Goal: Task Accomplishment & Management: Complete application form

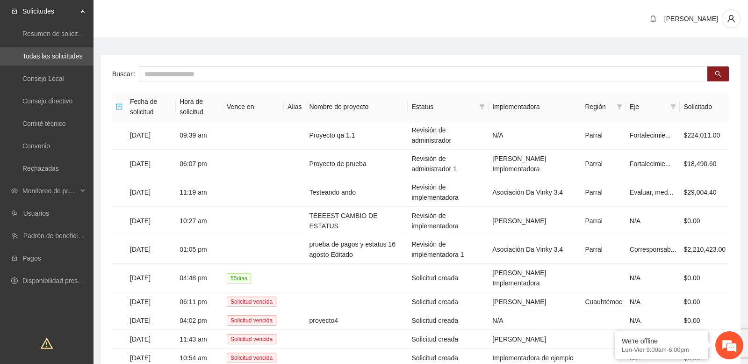
click at [273, 43] on main "Buscar Fecha de solicitud Hora de solicitud Vence en: Alias Nombre de proyecto …" at bounding box center [420, 226] width 654 height 375
click at [75, 189] on span "Monitoreo de proyectos" at bounding box center [49, 190] width 55 height 19
click at [191, 37] on div "Esteban QA" at bounding box center [420, 19] width 654 height 39
click at [165, 31] on div "Esteban QA" at bounding box center [420, 19] width 654 height 39
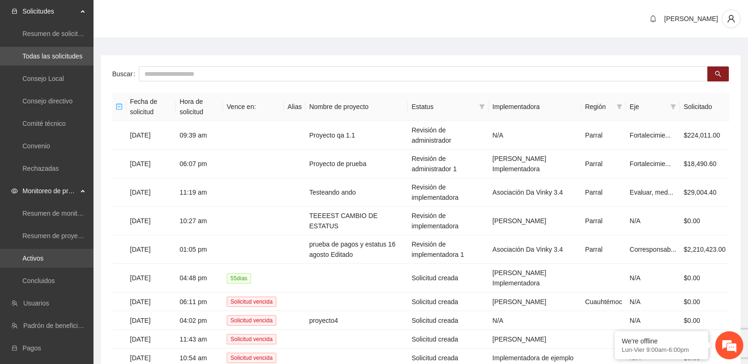
click at [43, 260] on link "Activos" at bounding box center [32, 257] width 21 height 7
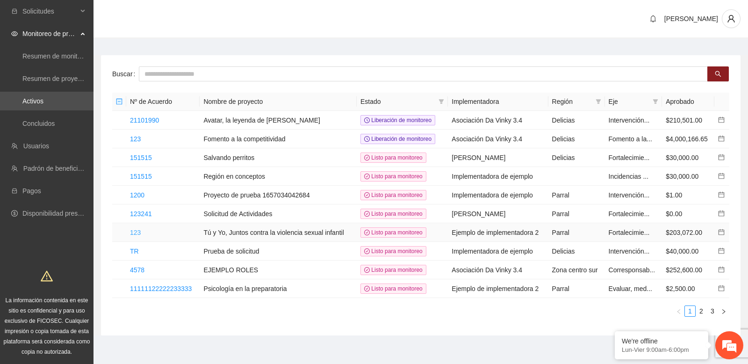
click at [136, 230] on link "123" at bounding box center [135, 232] width 11 height 7
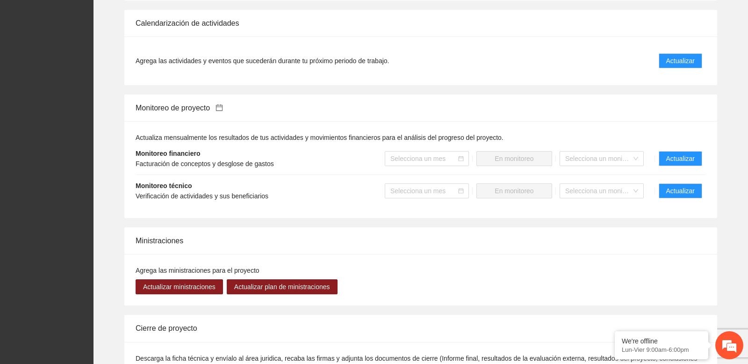
scroll to position [657, 0]
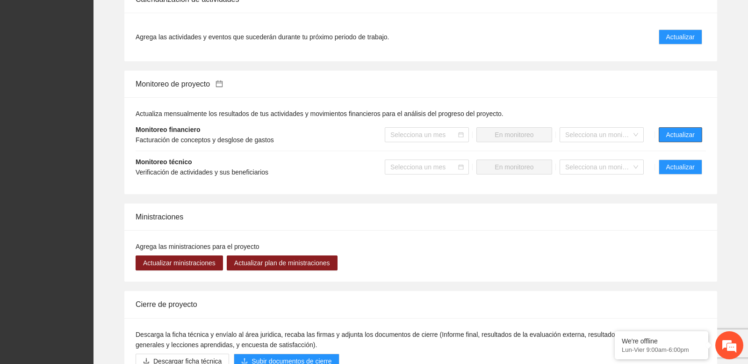
click at [686, 140] on span "Actualizar" at bounding box center [680, 134] width 29 height 10
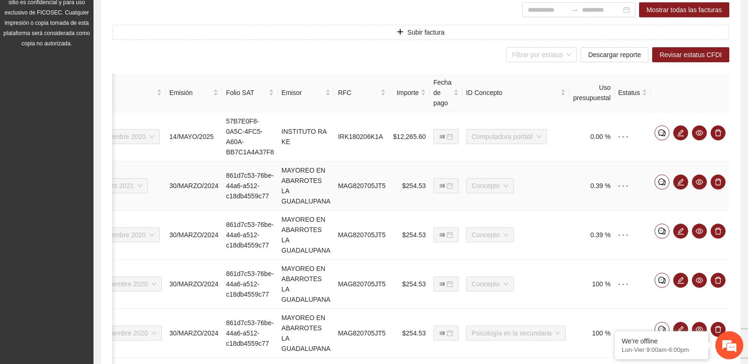
scroll to position [223, 0]
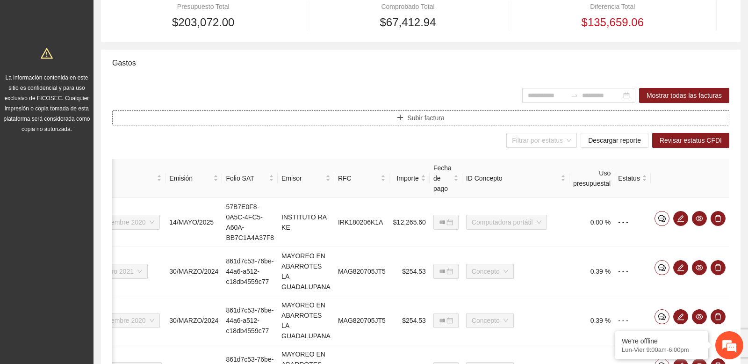
click at [407, 119] on span "Subir factura" at bounding box center [425, 118] width 37 height 10
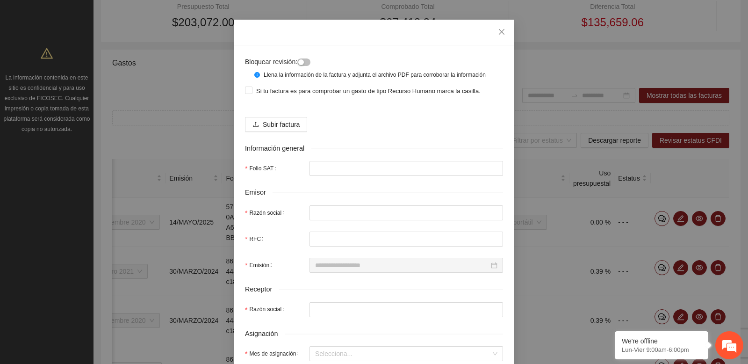
scroll to position [0, 0]
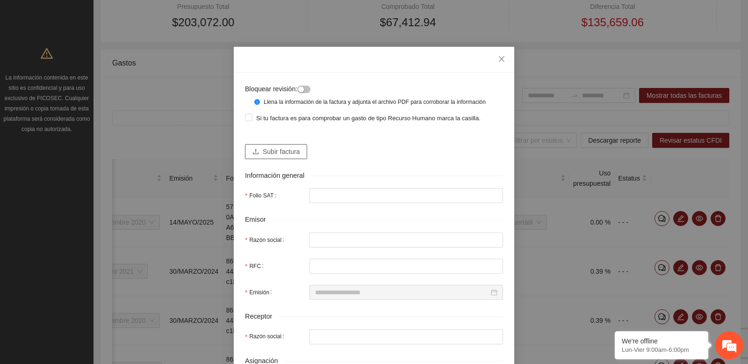
click at [280, 157] on span "Subir factura" at bounding box center [281, 151] width 37 height 10
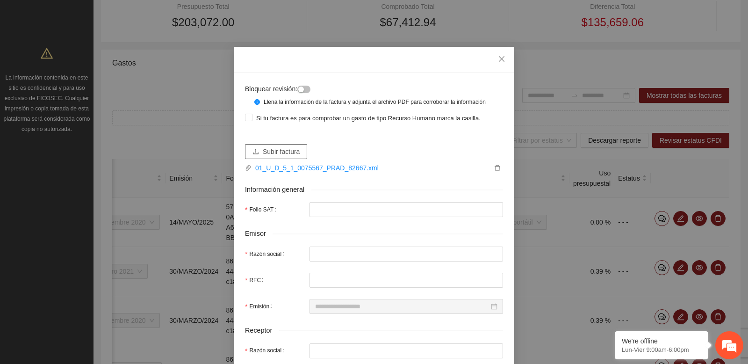
type input "**********"
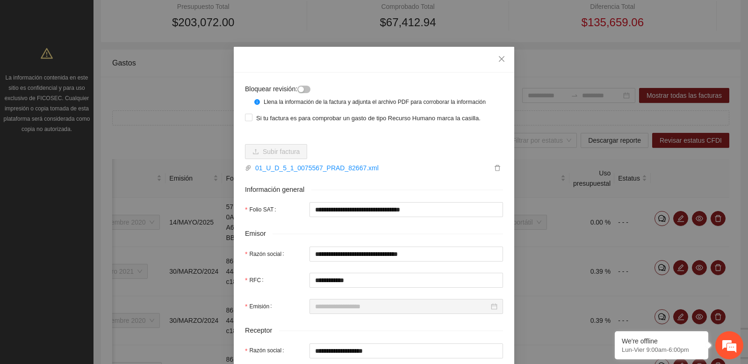
type input "**********"
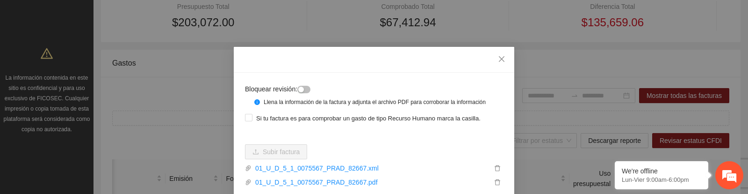
scroll to position [79, 0]
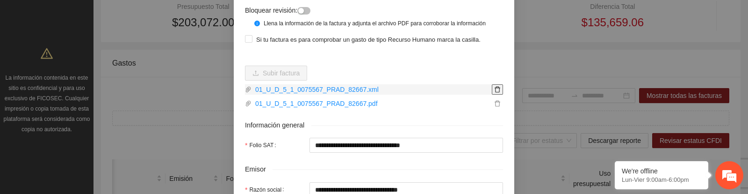
click at [497, 93] on icon "delete" at bounding box center [497, 89] width 7 height 7
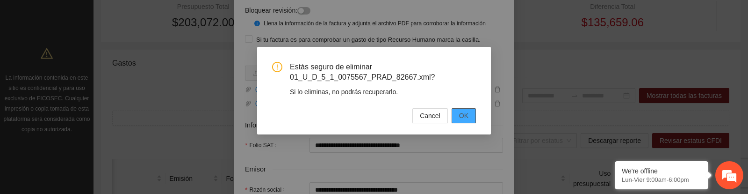
click at [460, 118] on span "OK" at bounding box center [463, 115] width 9 height 10
type input "*"
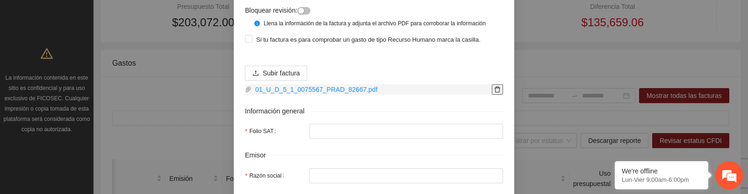
click at [498, 93] on icon "delete" at bounding box center [497, 89] width 7 height 7
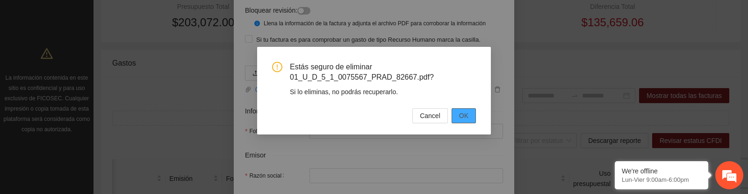
click at [461, 115] on span "OK" at bounding box center [463, 115] width 9 height 10
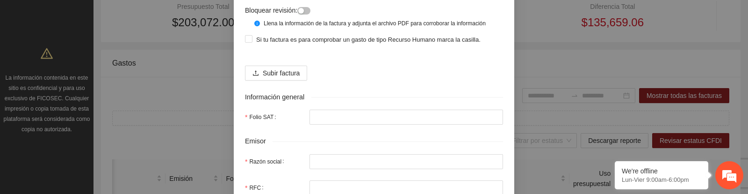
click at [371, 77] on div "Subir factura" at bounding box center [374, 69] width 258 height 22
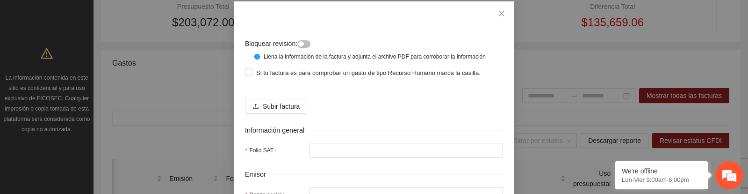
scroll to position [56, 0]
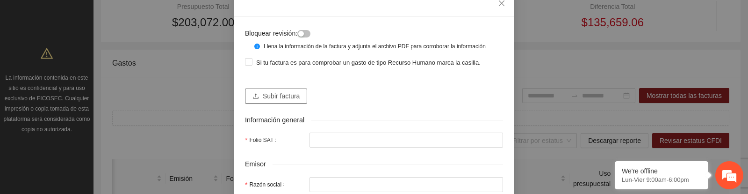
click at [279, 101] on span "Subir factura" at bounding box center [281, 96] width 37 height 10
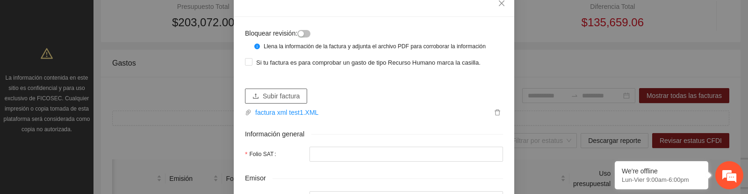
type input "**********"
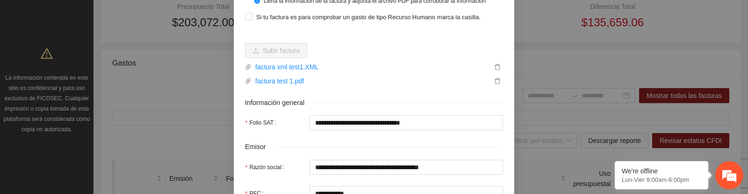
scroll to position [100, 0]
click at [497, 85] on icon "delete" at bounding box center [497, 81] width 7 height 7
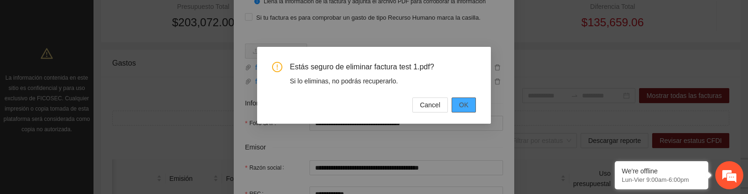
click at [459, 106] on span "OK" at bounding box center [463, 105] width 9 height 10
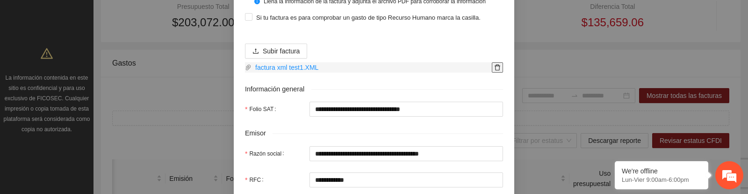
click at [497, 71] on icon "delete" at bounding box center [497, 67] width 7 height 7
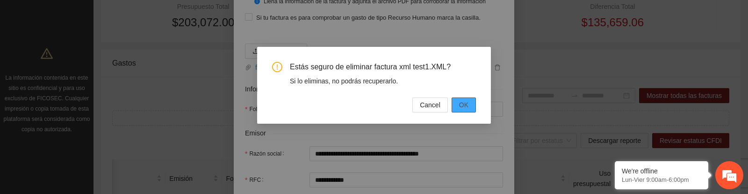
click at [467, 105] on span "OK" at bounding box center [463, 105] width 9 height 10
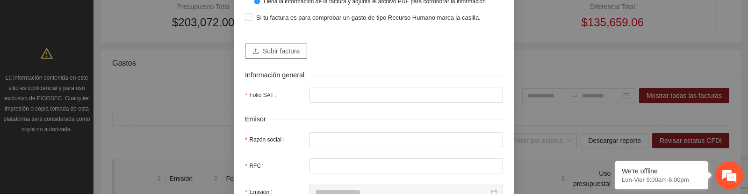
click at [283, 56] on span "Subir factura" at bounding box center [281, 51] width 37 height 10
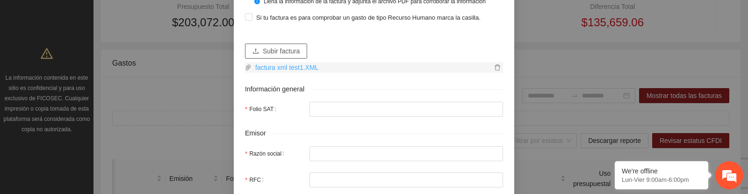
type input "**********"
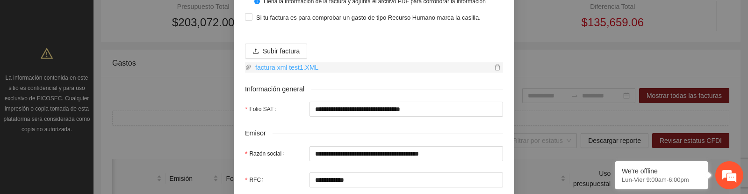
type input "**********"
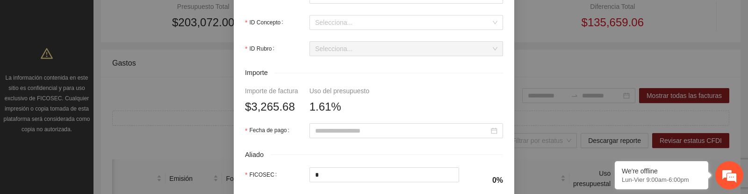
scroll to position [417, 0]
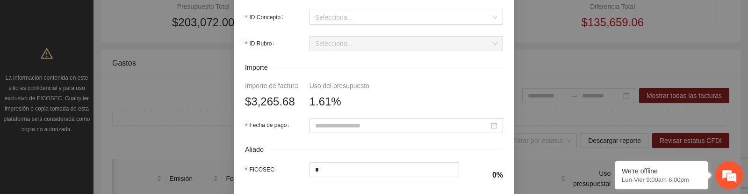
click at [359, 109] on div "1.61%" at bounding box center [339, 102] width 60 height 18
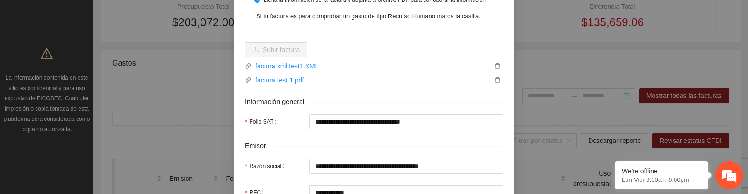
scroll to position [102, 0]
click at [498, 83] on icon "delete" at bounding box center [497, 79] width 7 height 7
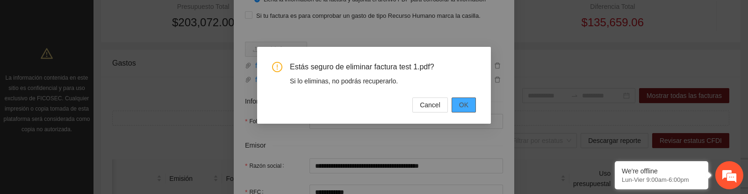
click at [464, 100] on span "OK" at bounding box center [463, 105] width 9 height 10
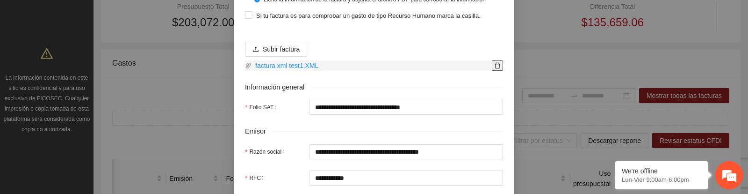
click at [497, 69] on icon "delete" at bounding box center [498, 66] width 6 height 6
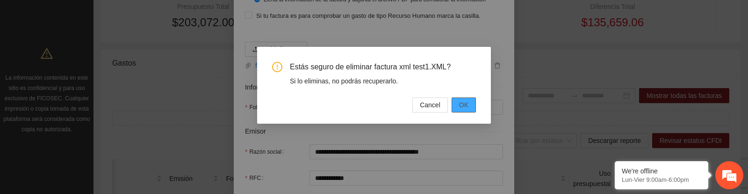
click at [462, 106] on span "OK" at bounding box center [463, 105] width 9 height 10
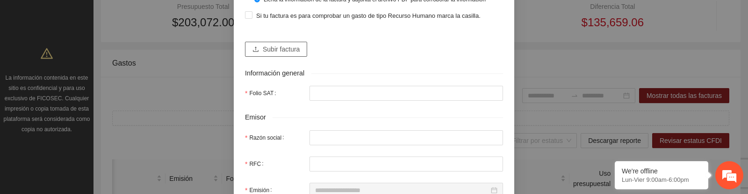
click at [281, 54] on span "Subir factura" at bounding box center [281, 49] width 37 height 10
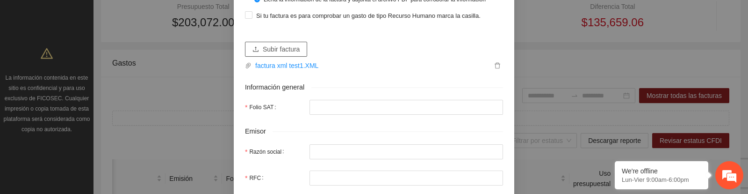
type input "**********"
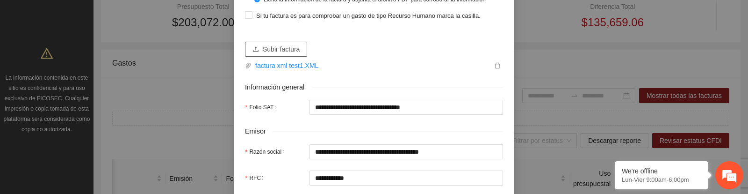
type input "**********"
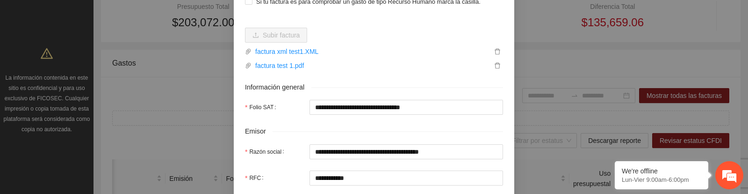
scroll to position [117, 0]
click at [500, 68] on icon "delete" at bounding box center [497, 65] width 7 height 7
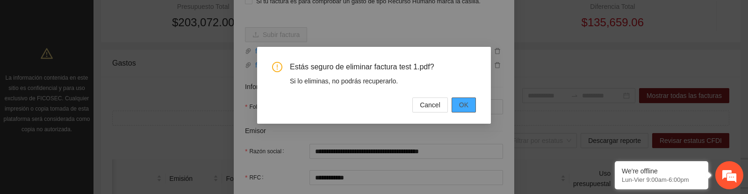
click at [471, 102] on button "OK" at bounding box center [464, 104] width 24 height 15
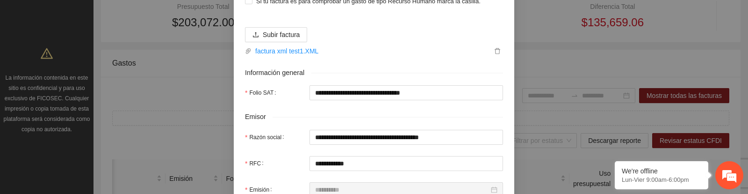
click at [497, 54] on icon "delete" at bounding box center [497, 51] width 7 height 7
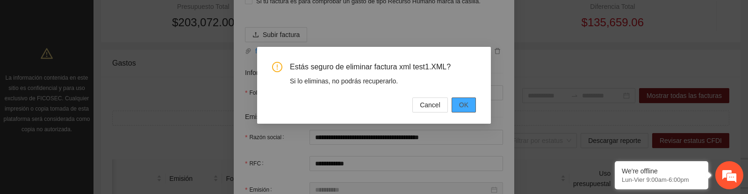
click at [462, 108] on span "OK" at bounding box center [463, 105] width 9 height 10
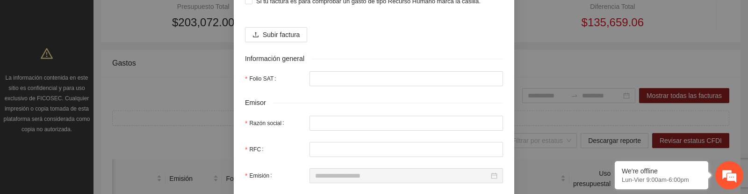
click at [281, 42] on button "Subir factura" at bounding box center [276, 34] width 62 height 15
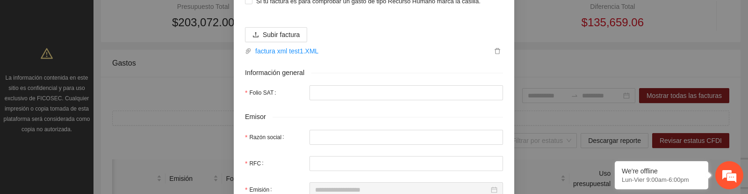
type input "**********"
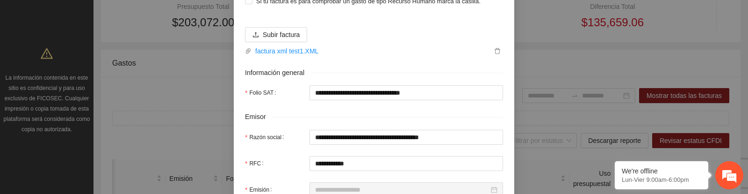
type input "**********"
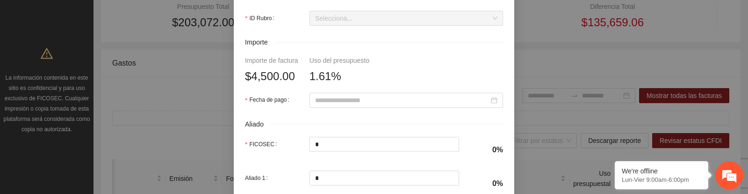
scroll to position [445, 0]
drag, startPoint x: 251, startPoint y: 83, endPoint x: 298, endPoint y: 83, distance: 46.7
click at [295, 83] on span "$4,500.00" at bounding box center [270, 74] width 50 height 18
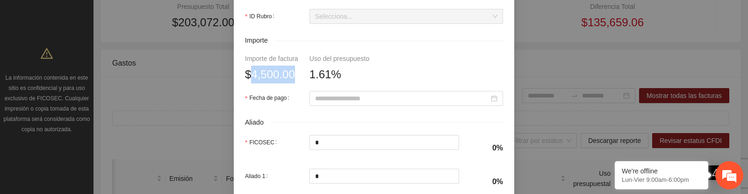
click at [323, 83] on span "1.61%" at bounding box center [325, 74] width 32 height 18
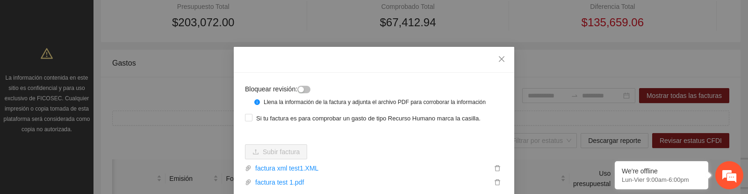
scroll to position [72, 0]
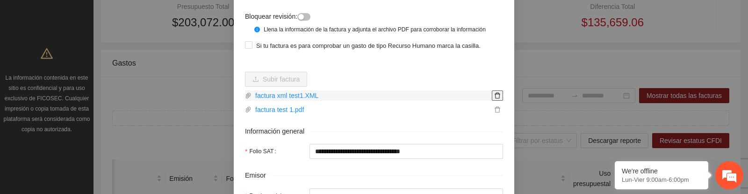
click at [496, 99] on icon "delete" at bounding box center [497, 95] width 7 height 7
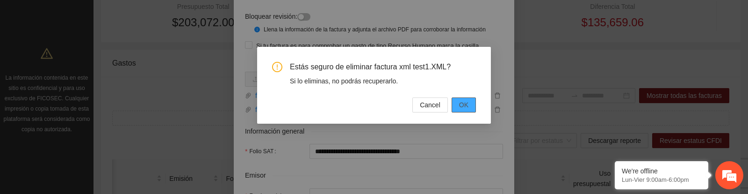
click at [468, 104] on button "OK" at bounding box center [464, 104] width 24 height 15
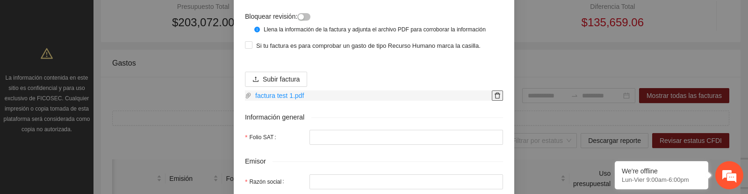
click at [498, 99] on icon "delete" at bounding box center [497, 95] width 7 height 7
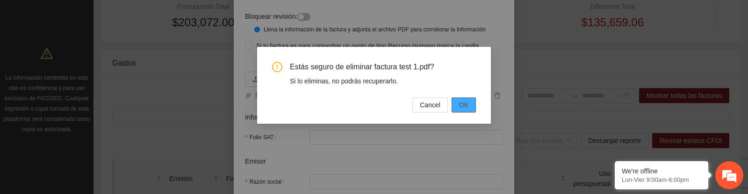
click at [463, 108] on span "OK" at bounding box center [463, 105] width 9 height 10
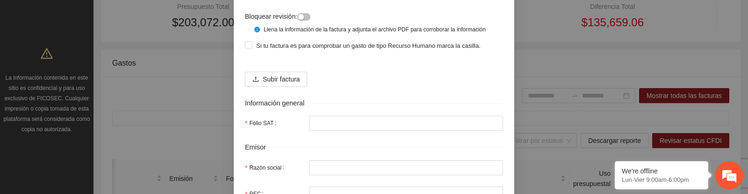
click at [285, 84] on span "Subir factura" at bounding box center [281, 79] width 37 height 10
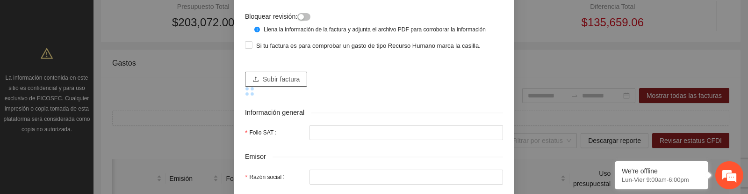
scroll to position [117, 0]
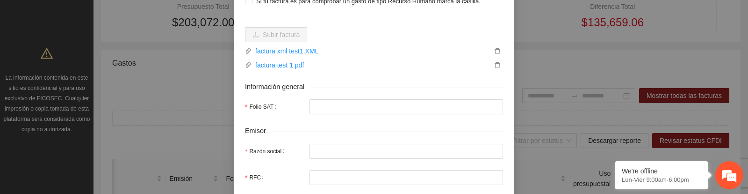
type input "**********"
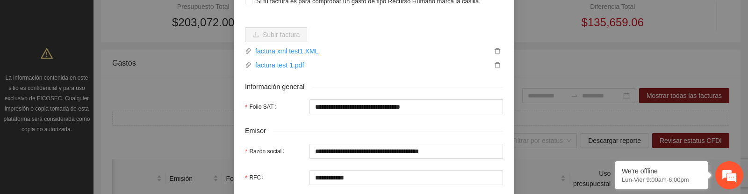
type input "**********"
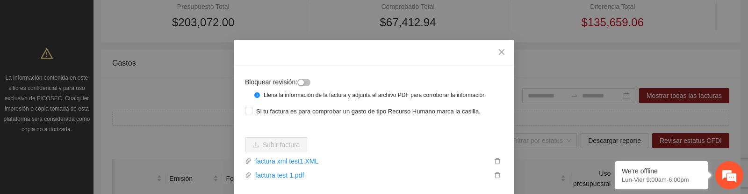
scroll to position [100, 0]
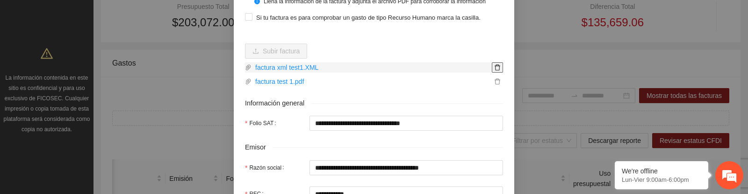
click at [498, 71] on icon "delete" at bounding box center [497, 67] width 7 height 7
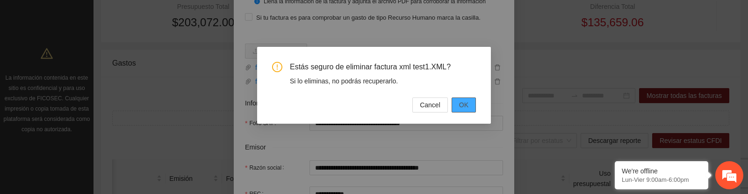
click at [467, 100] on span "OK" at bounding box center [463, 105] width 9 height 10
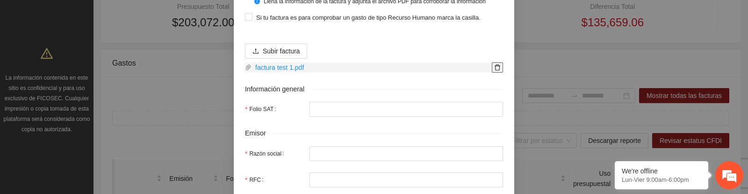
click at [496, 71] on icon "delete" at bounding box center [497, 67] width 7 height 7
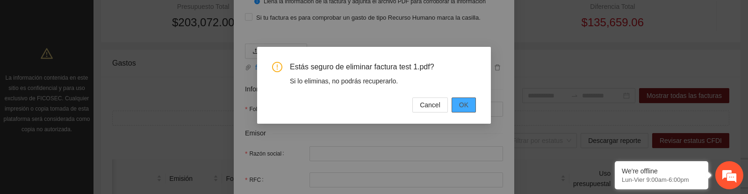
click at [466, 107] on span "OK" at bounding box center [463, 105] width 9 height 10
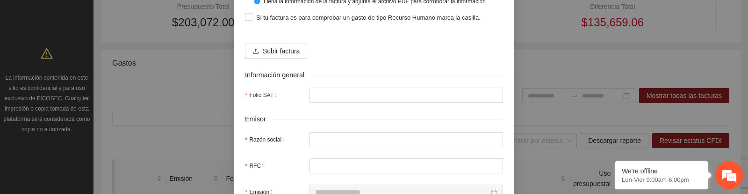
click at [290, 56] on span "Subir factura" at bounding box center [281, 51] width 37 height 10
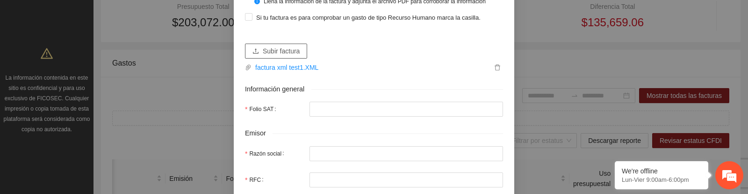
type input "**********"
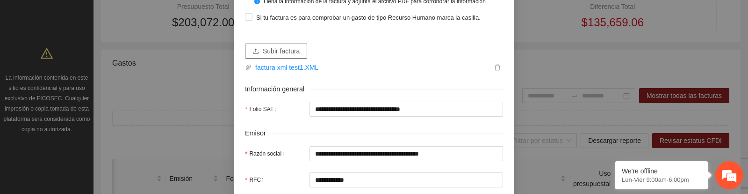
type input "**********"
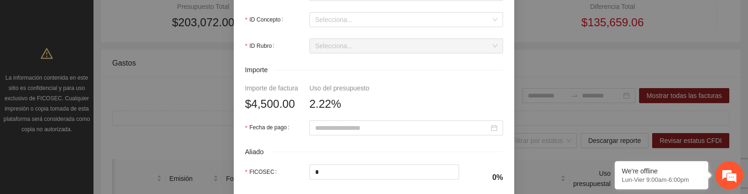
scroll to position [404, 0]
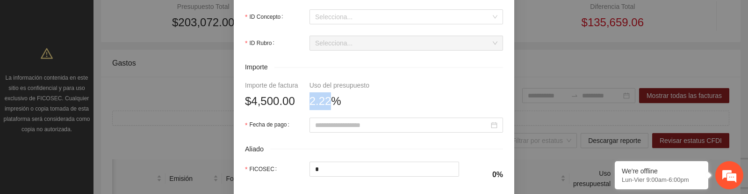
drag, startPoint x: 315, startPoint y: 111, endPoint x: 340, endPoint y: 112, distance: 25.3
click at [340, 110] on span "2.22%" at bounding box center [325, 101] width 32 height 18
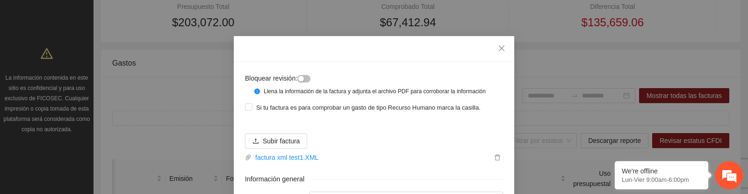
scroll to position [79, 0]
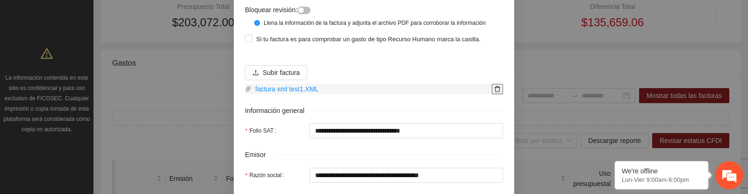
click at [495, 92] on icon "delete" at bounding box center [497, 89] width 7 height 7
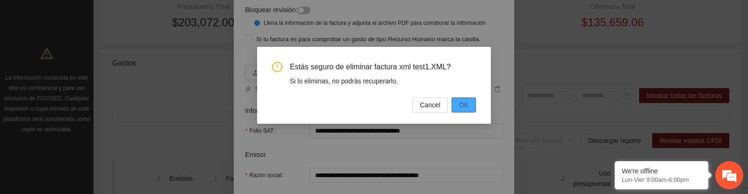
click at [459, 104] on span "OK" at bounding box center [463, 105] width 9 height 10
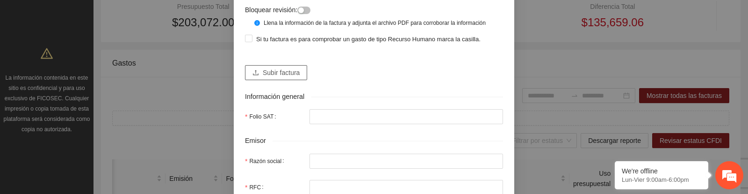
click at [290, 78] on span "Subir factura" at bounding box center [281, 72] width 37 height 10
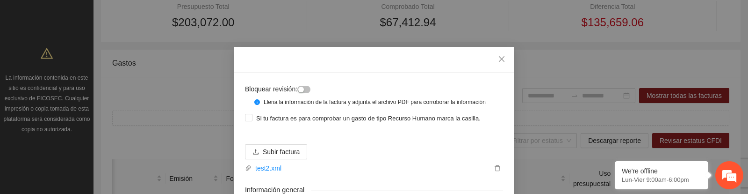
scroll to position [111, 0]
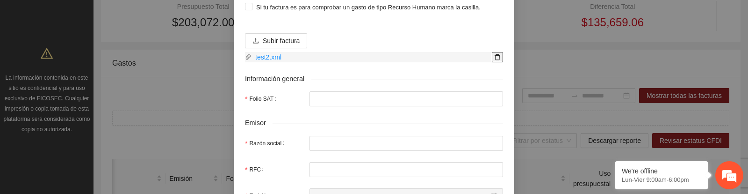
click at [496, 60] on icon "delete" at bounding box center [497, 57] width 7 height 7
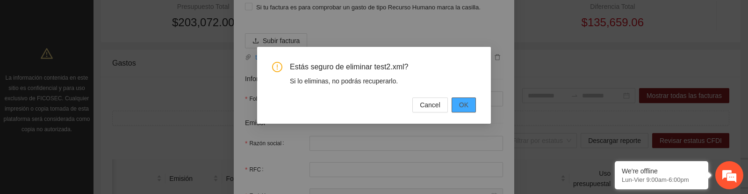
click at [458, 99] on button "OK" at bounding box center [464, 104] width 24 height 15
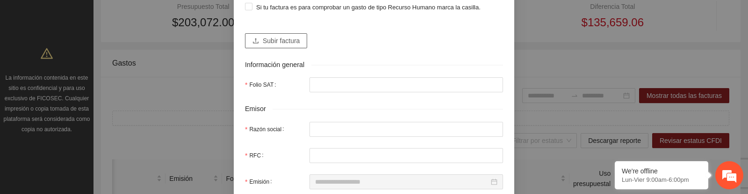
click at [282, 46] on span "Subir factura" at bounding box center [281, 41] width 37 height 10
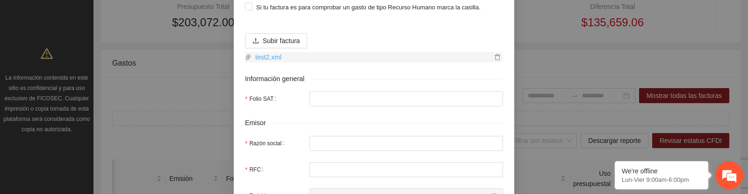
click at [364, 62] on link "test2.xml" at bounding box center [371, 57] width 240 height 10
click at [498, 60] on icon "delete" at bounding box center [497, 57] width 7 height 7
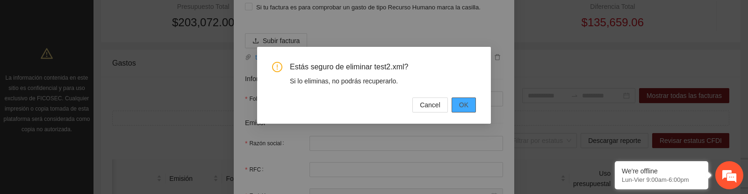
click at [461, 104] on span "OK" at bounding box center [463, 105] width 9 height 10
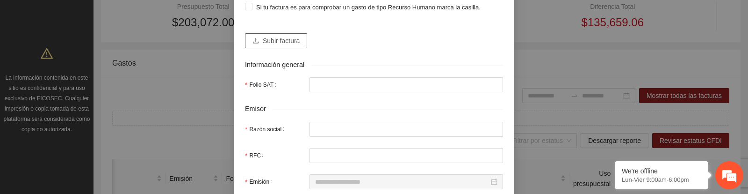
click at [283, 46] on span "Subir factura" at bounding box center [281, 41] width 37 height 10
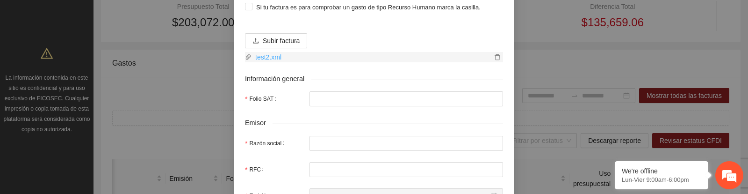
click at [337, 62] on link "test2.xml" at bounding box center [371, 57] width 240 height 10
click at [501, 60] on span "delete" at bounding box center [497, 57] width 10 height 7
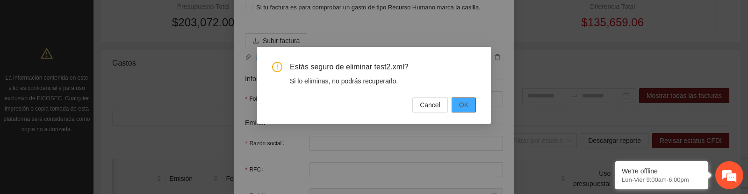
click at [464, 106] on span "OK" at bounding box center [463, 105] width 9 height 10
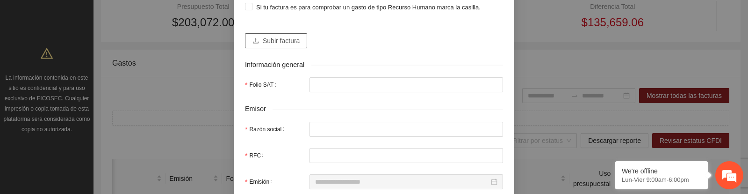
click at [281, 45] on span "Subir factura" at bounding box center [281, 41] width 37 height 10
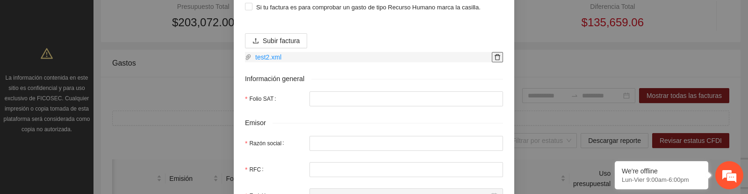
click at [496, 60] on icon "delete" at bounding box center [497, 57] width 7 height 7
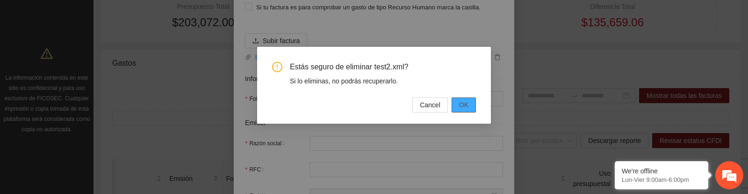
click at [467, 110] on button "OK" at bounding box center [464, 104] width 24 height 15
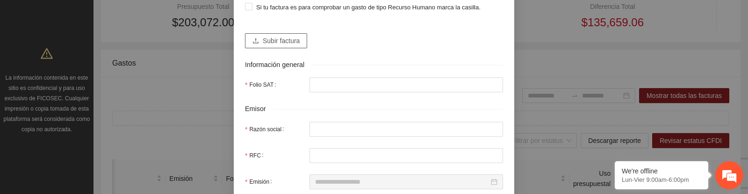
click at [271, 46] on span "Subir factura" at bounding box center [281, 41] width 37 height 10
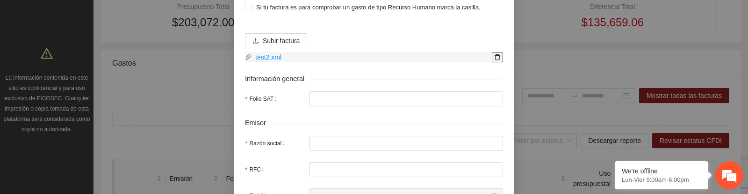
click at [498, 60] on icon "delete" at bounding box center [498, 57] width 6 height 6
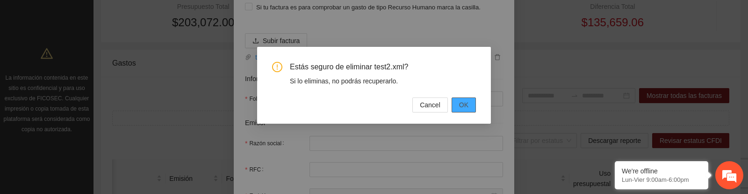
click at [455, 104] on button "OK" at bounding box center [464, 104] width 24 height 15
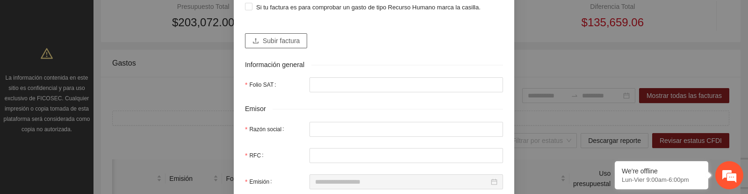
click at [272, 46] on span "Subir factura" at bounding box center [281, 41] width 37 height 10
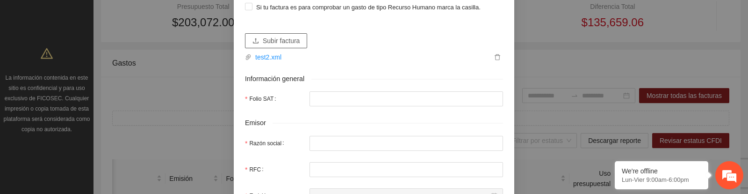
type input "**********"
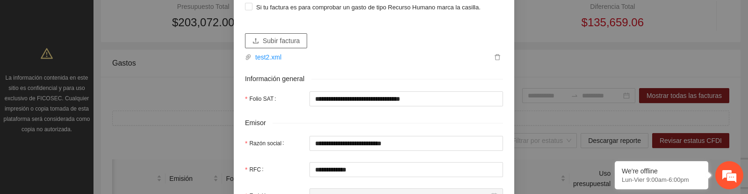
type input "**********"
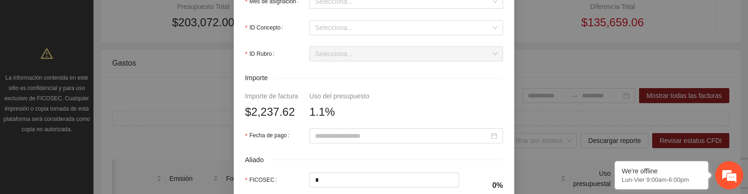
scroll to position [395, 0]
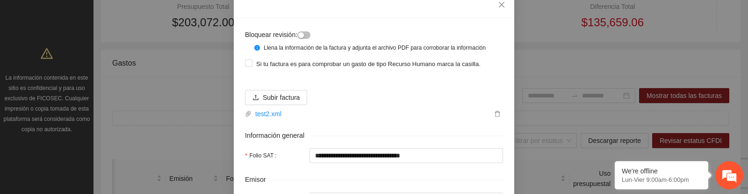
scroll to position [63, 0]
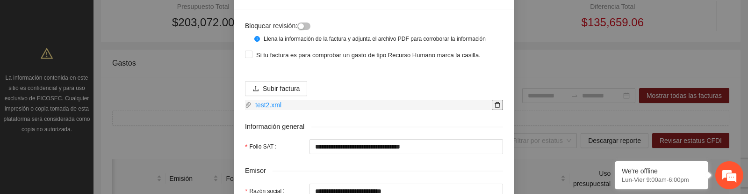
click at [496, 108] on icon "delete" at bounding box center [497, 104] width 7 height 7
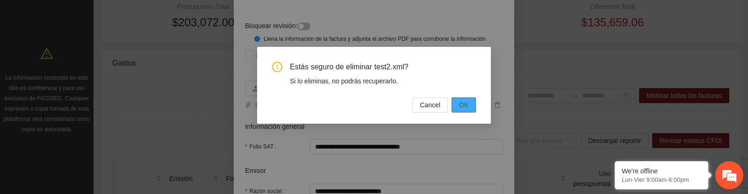
click at [459, 105] on span "OK" at bounding box center [463, 105] width 9 height 10
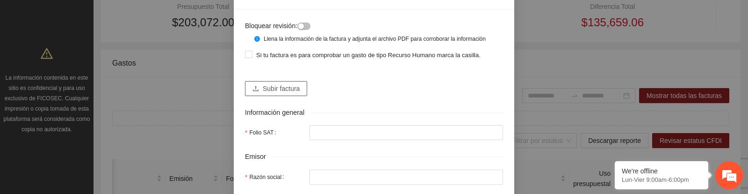
click at [294, 93] on span "Subir factura" at bounding box center [281, 88] width 37 height 10
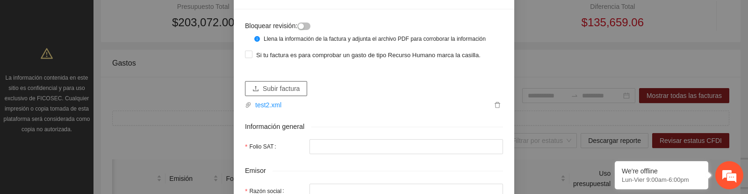
type input "**********"
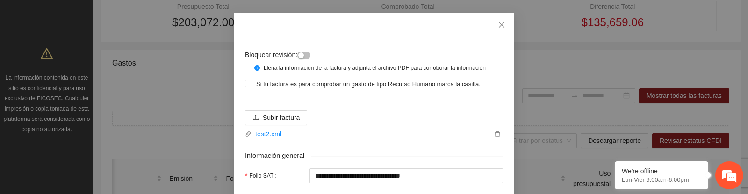
scroll to position [60, 0]
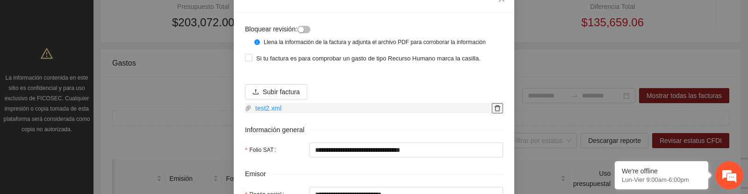
click at [497, 111] on icon "delete" at bounding box center [497, 108] width 7 height 7
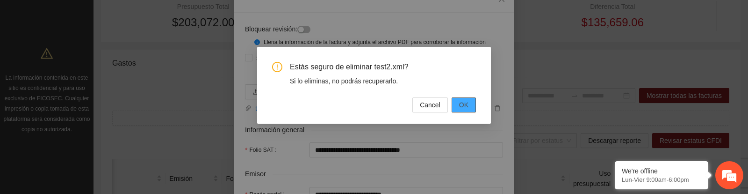
click at [462, 106] on span "OK" at bounding box center [463, 105] width 9 height 10
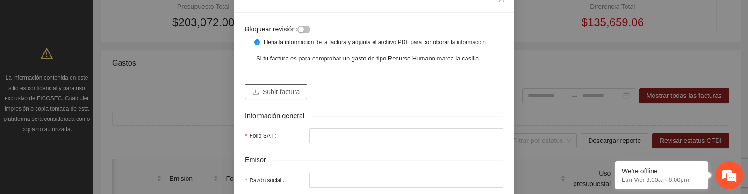
click at [296, 97] on span "Subir factura" at bounding box center [281, 91] width 37 height 10
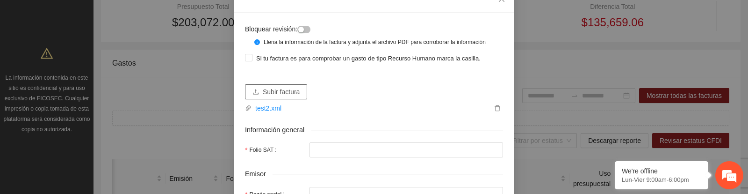
type input "**********"
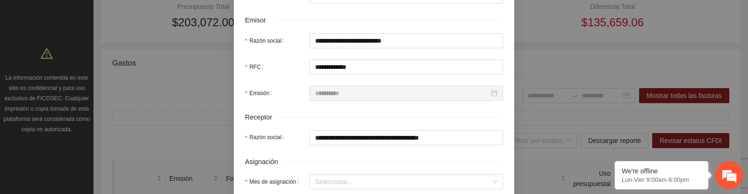
scroll to position [373, 0]
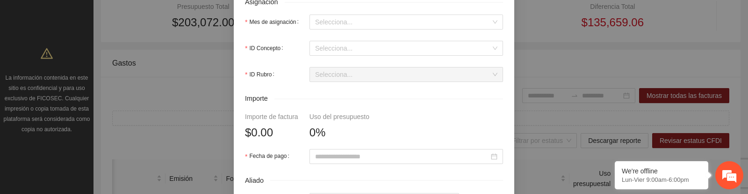
click at [312, 104] on div "Importe" at bounding box center [374, 98] width 258 height 11
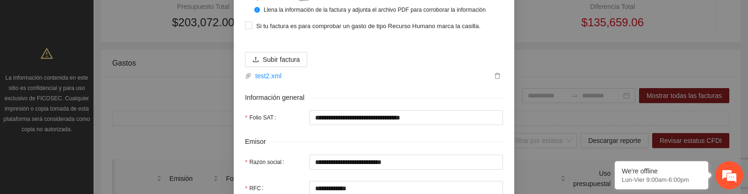
scroll to position [92, 0]
click at [498, 79] on icon "delete" at bounding box center [497, 76] width 7 height 7
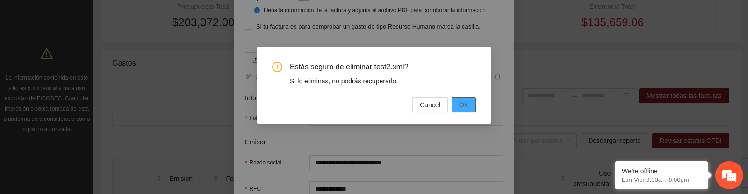
click at [465, 101] on span "OK" at bounding box center [463, 105] width 9 height 10
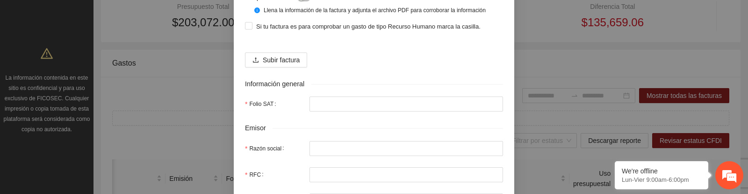
click at [342, 66] on div "Estás seguro de eliminar test2.xml? Si lo eliminas, no podrás recuperarlo. Canc…" at bounding box center [374, 97] width 748 height 194
click at [291, 65] on span "Subir factura" at bounding box center [281, 60] width 37 height 10
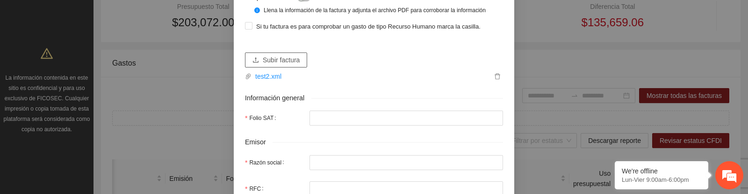
type input "**********"
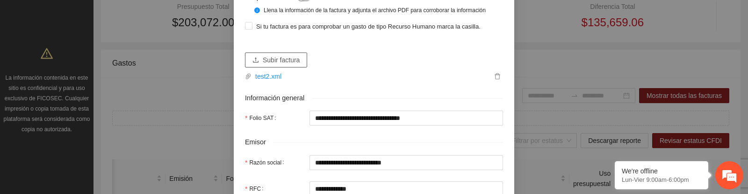
type input "**********"
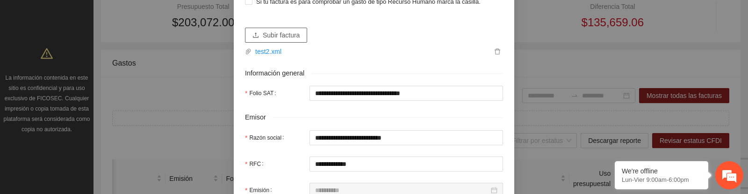
scroll to position [112, 0]
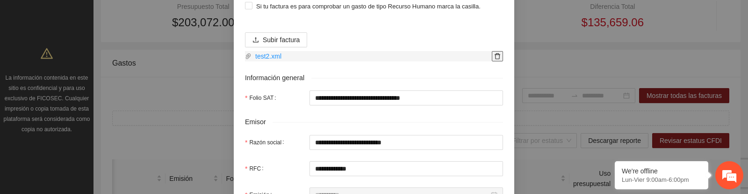
click at [498, 59] on icon "delete" at bounding box center [497, 56] width 7 height 7
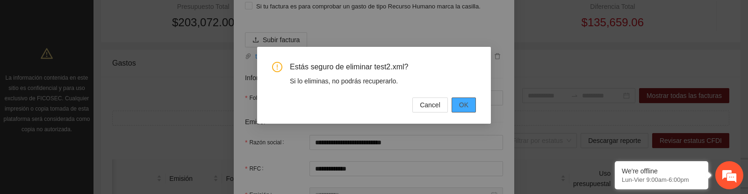
click at [462, 100] on span "OK" at bounding box center [463, 105] width 9 height 10
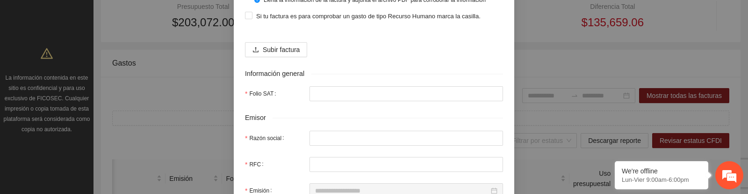
scroll to position [84, 0]
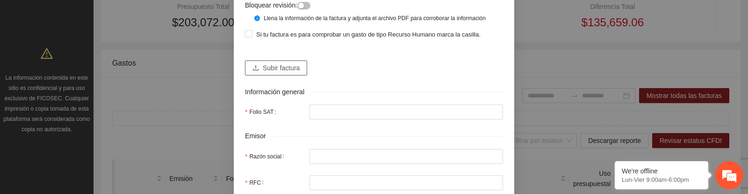
click at [291, 73] on span "Subir factura" at bounding box center [281, 68] width 37 height 10
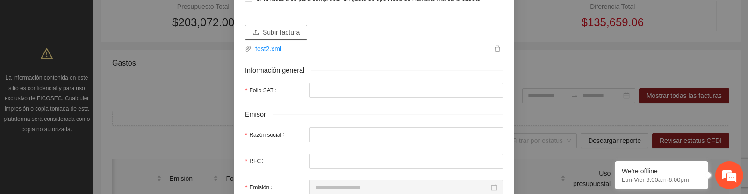
type input "**********"
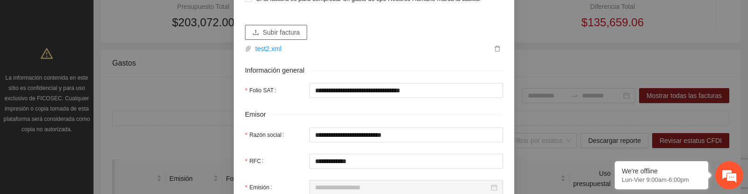
type input "**********"
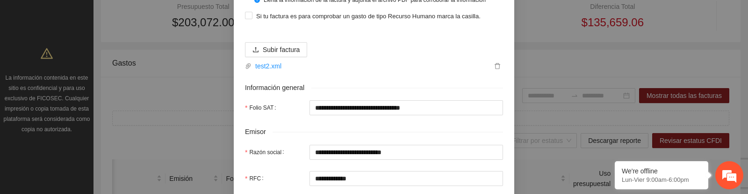
scroll to position [102, 0]
click at [498, 69] on icon "delete" at bounding box center [497, 66] width 7 height 7
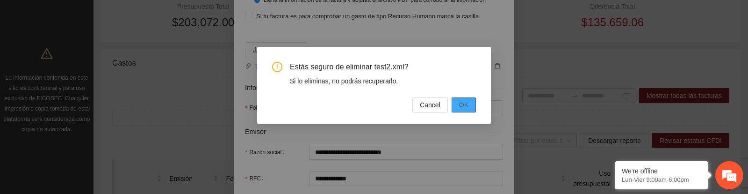
click at [469, 103] on button "OK" at bounding box center [464, 104] width 24 height 15
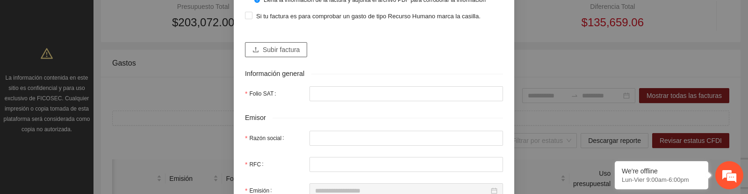
click at [287, 55] on span "Subir factura" at bounding box center [281, 49] width 37 height 10
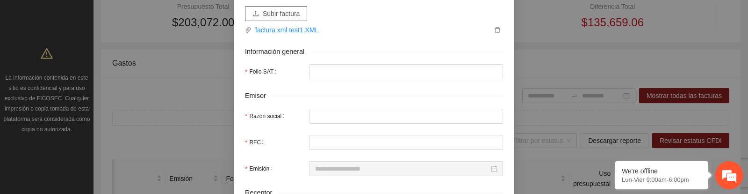
type input "**********"
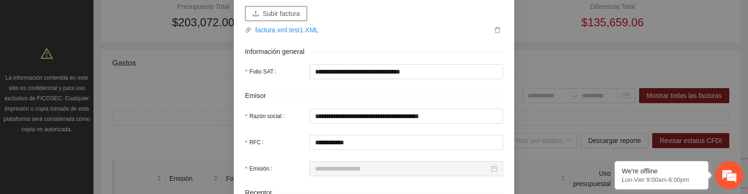
type input "**********"
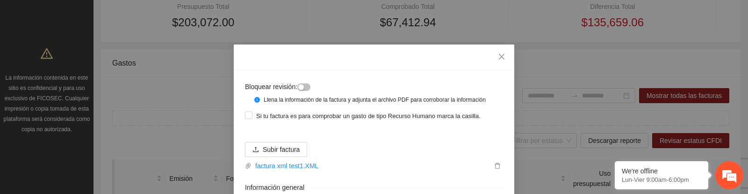
scroll to position [0, 0]
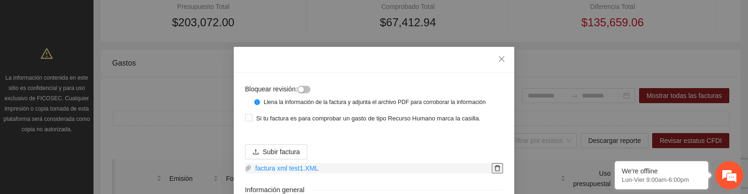
click at [498, 171] on icon "delete" at bounding box center [497, 168] width 7 height 7
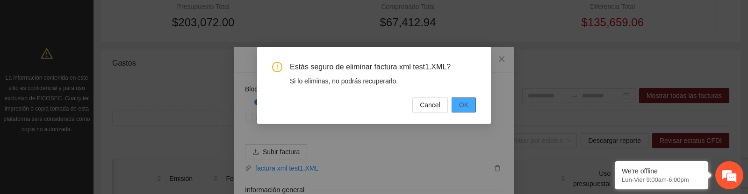
click at [459, 106] on button "OK" at bounding box center [464, 104] width 24 height 15
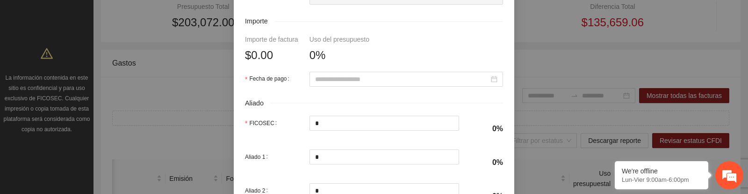
scroll to position [548, 0]
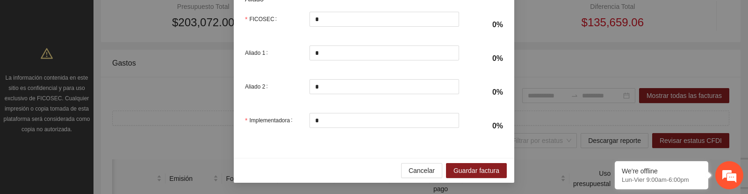
click at [254, 52] on label "Aliado 1" at bounding box center [258, 52] width 27 height 15
click at [310, 52] on input "*" at bounding box center [384, 53] width 149 height 14
click at [254, 52] on label "Aliado 1" at bounding box center [258, 52] width 27 height 15
click at [310, 52] on input "*" at bounding box center [384, 53] width 149 height 14
click at [254, 86] on label "Aliado 2" at bounding box center [258, 86] width 27 height 15
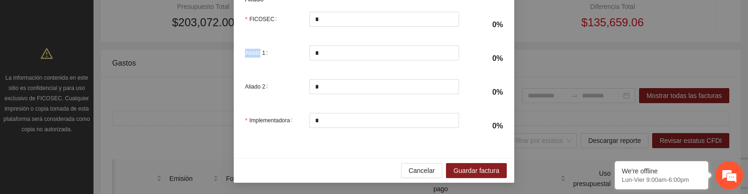
click at [310, 86] on input "*" at bounding box center [384, 86] width 149 height 14
click at [254, 86] on label "Aliado 2" at bounding box center [258, 86] width 27 height 15
click at [310, 86] on input "*" at bounding box center [384, 86] width 149 height 14
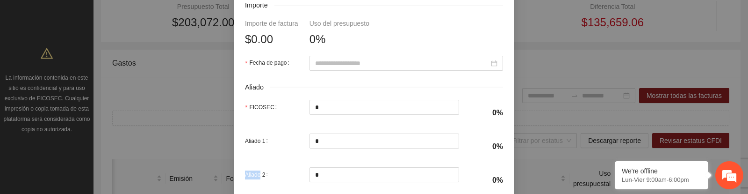
click at [256, 146] on label "Aliado 1" at bounding box center [258, 140] width 27 height 15
click at [310, 146] on input "*" at bounding box center [384, 141] width 149 height 14
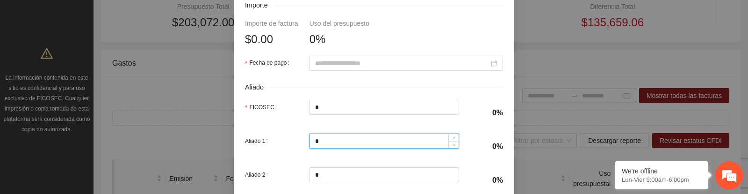
click at [256, 146] on label "Aliado 1" at bounding box center [258, 140] width 27 height 15
click at [310, 146] on input "*" at bounding box center [384, 141] width 149 height 14
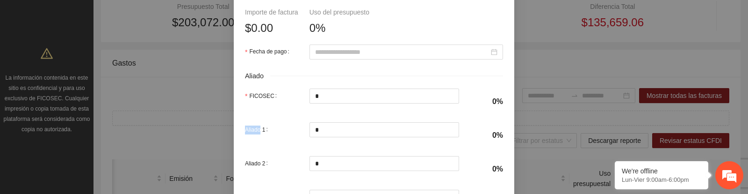
scroll to position [463, 0]
click at [256, 170] on label "Aliado 2" at bounding box center [258, 162] width 27 height 15
click at [310, 170] on input "*" at bounding box center [384, 163] width 149 height 14
click at [256, 170] on label "Aliado 2" at bounding box center [258, 162] width 27 height 15
click at [310, 170] on input "*" at bounding box center [384, 163] width 149 height 14
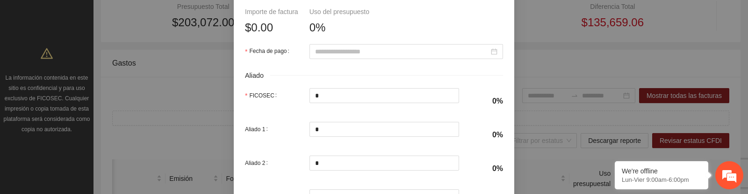
click at [253, 136] on label "Aliado 1" at bounding box center [258, 129] width 27 height 15
click at [310, 136] on input "*" at bounding box center [384, 129] width 149 height 14
click at [253, 136] on label "Aliado 1" at bounding box center [258, 129] width 27 height 15
click at [310, 136] on input "*" at bounding box center [384, 129] width 149 height 14
click at [254, 167] on label "Aliado 2" at bounding box center [258, 162] width 27 height 15
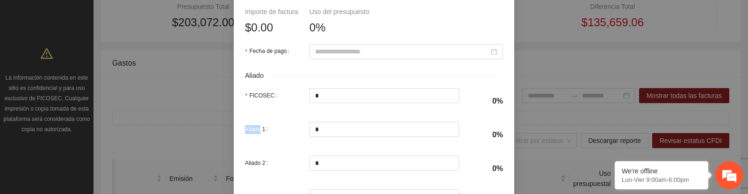
click at [310, 167] on input "*" at bounding box center [384, 163] width 149 height 14
click at [254, 167] on label "Aliado 2" at bounding box center [258, 162] width 27 height 15
click at [310, 167] on input "*" at bounding box center [384, 163] width 149 height 14
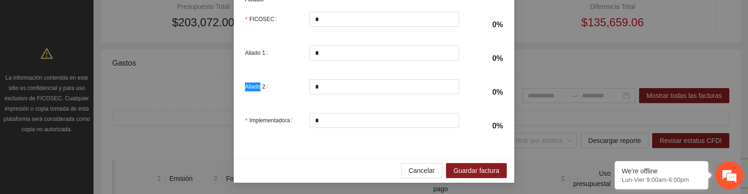
scroll to position [545, 0]
click at [411, 172] on span "Cancelar" at bounding box center [422, 170] width 26 height 10
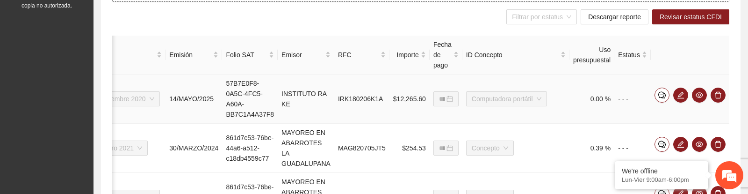
scroll to position [364, 0]
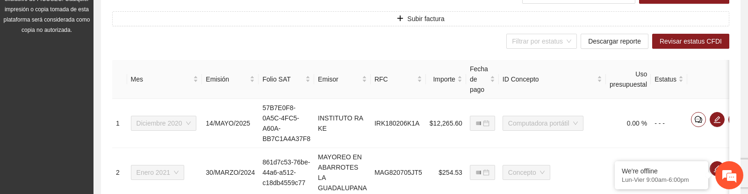
scroll to position [332, 0]
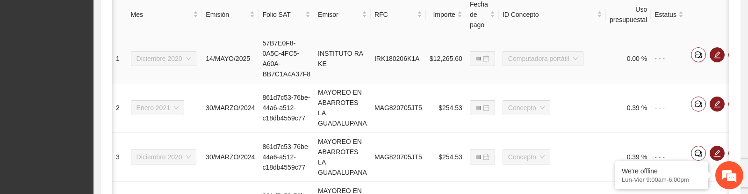
scroll to position [0, 55]
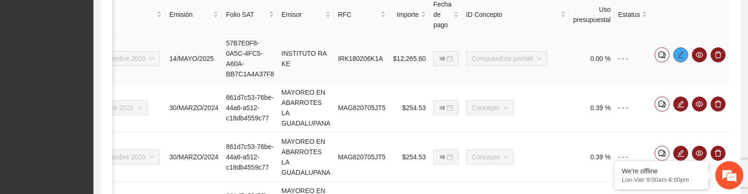
click at [681, 60] on button "button" at bounding box center [680, 54] width 15 height 15
type input "**********"
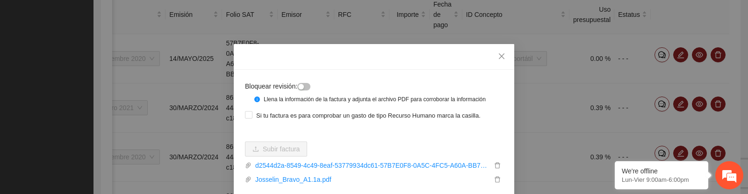
scroll to position [2, 0]
click at [502, 57] on icon "close" at bounding box center [502, 57] width 6 height 6
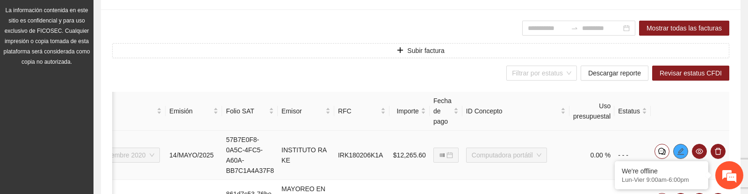
scroll to position [288, 0]
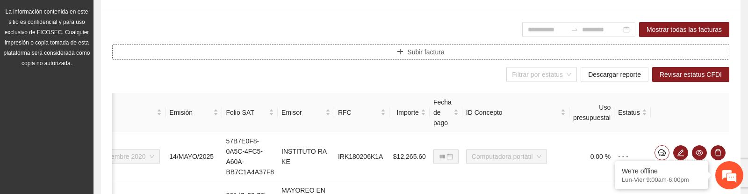
click at [400, 54] on icon "plus" at bounding box center [400, 51] width 7 height 7
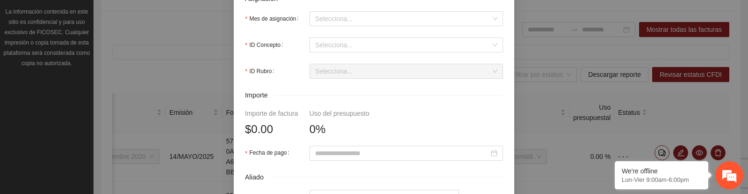
scroll to position [548, 0]
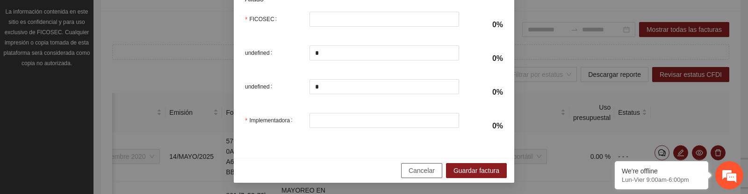
click at [409, 170] on span "Cancelar" at bounding box center [422, 170] width 26 height 10
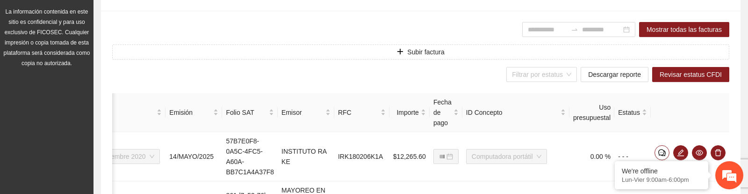
scroll to position [502, 0]
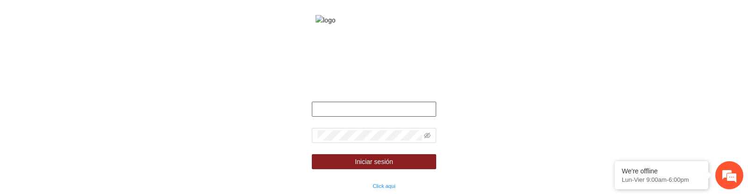
type input "**********"
click at [240, 144] on div "**********" at bounding box center [374, 97] width 748 height 194
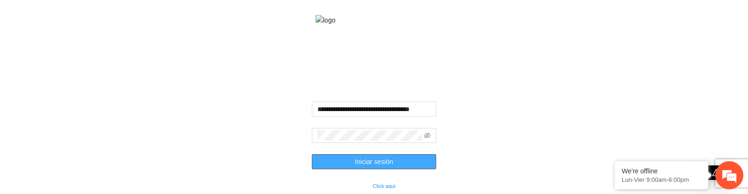
click at [377, 166] on span "Iniciar sesión" at bounding box center [374, 161] width 38 height 10
